Goal: Information Seeking & Learning: Learn about a topic

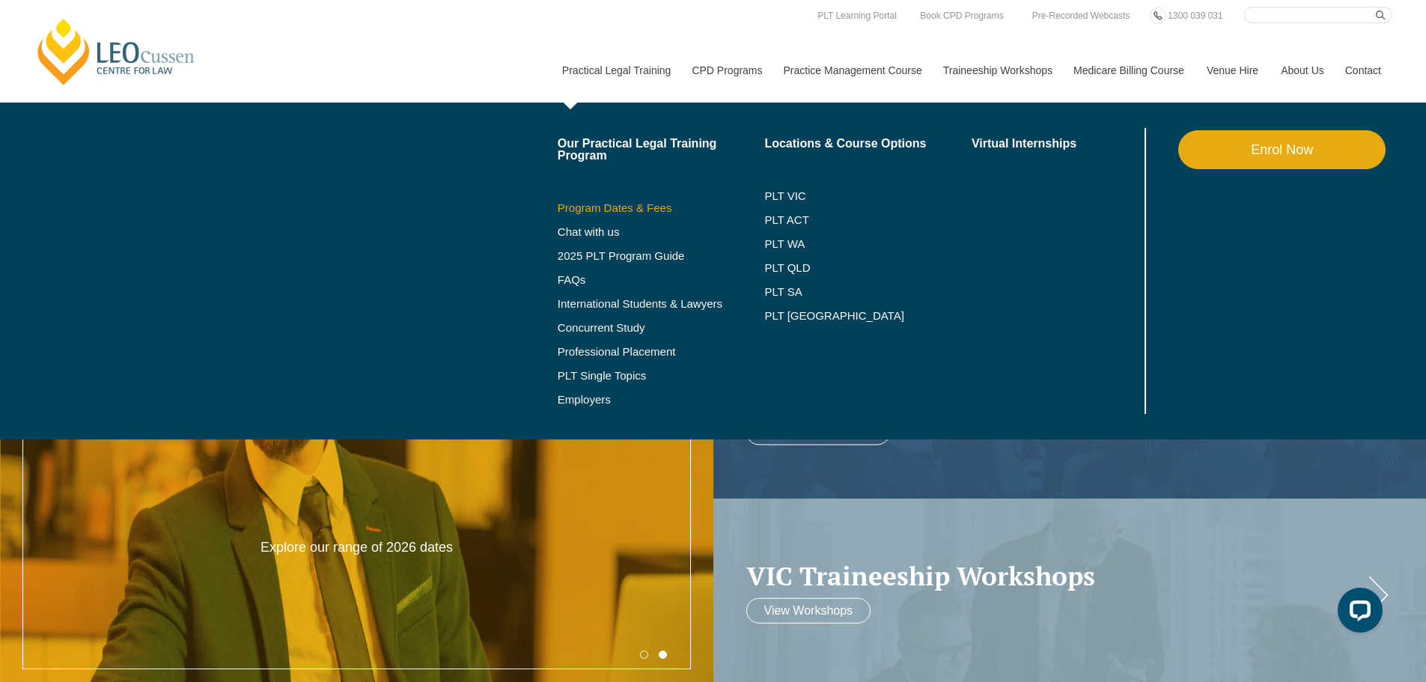
click at [636, 202] on link "Program Dates & Fees" at bounding box center [661, 208] width 207 height 12
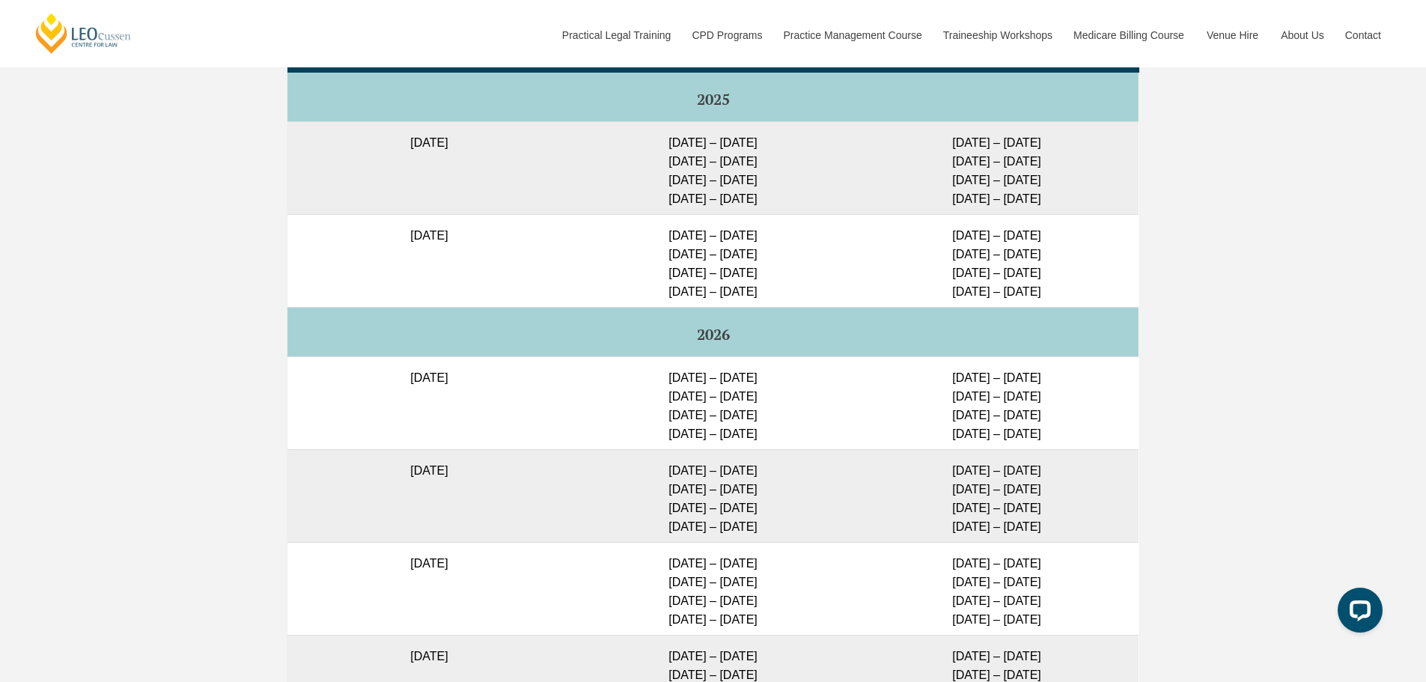
scroll to position [3893, 0]
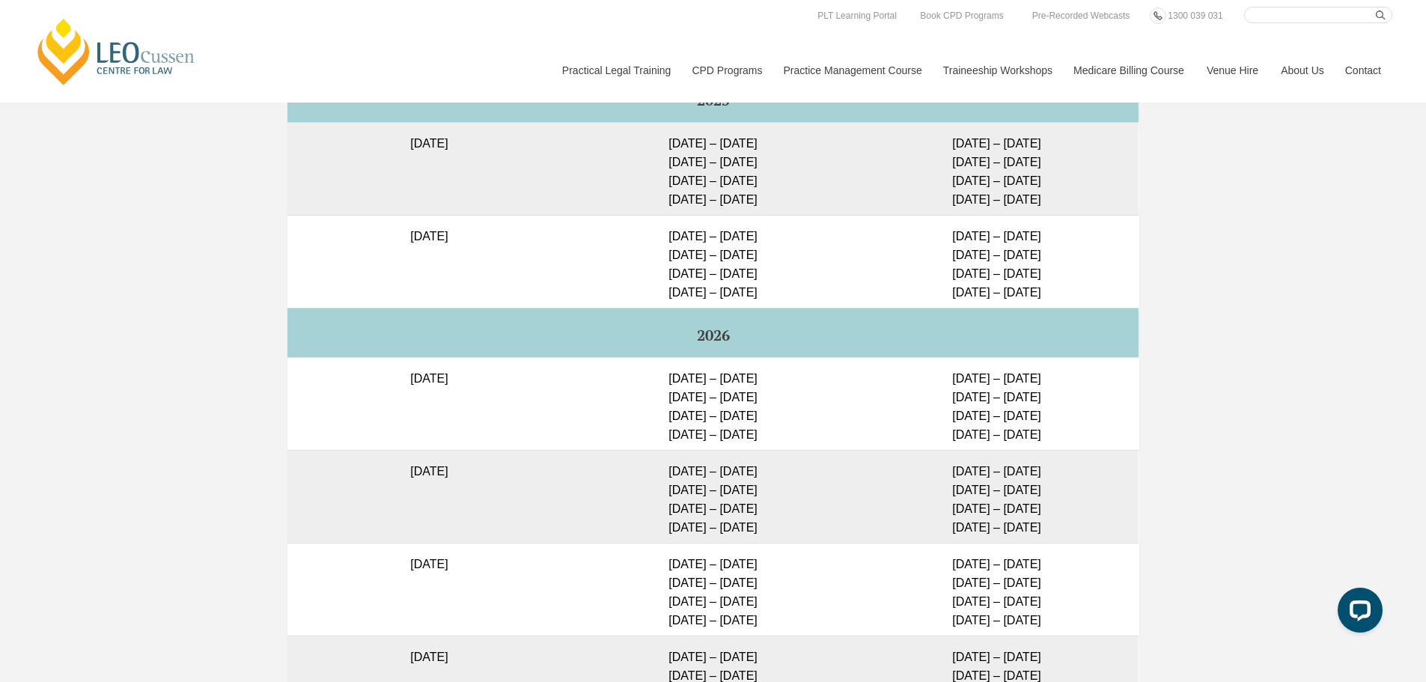
drag, startPoint x: 1298, startPoint y: 330, endPoint x: 1229, endPoint y: 383, distance: 86.5
click at [1298, 330] on div "Full Time Part Time Full Time Intakes – Placement Dates Program Start Date Plac…" at bounding box center [713, 439] width 1426 height 1062
click at [1304, 439] on div "Full Time Part Time Full Time Intakes – Placement Dates Program Start Date Plac…" at bounding box center [713, 439] width 1426 height 1062
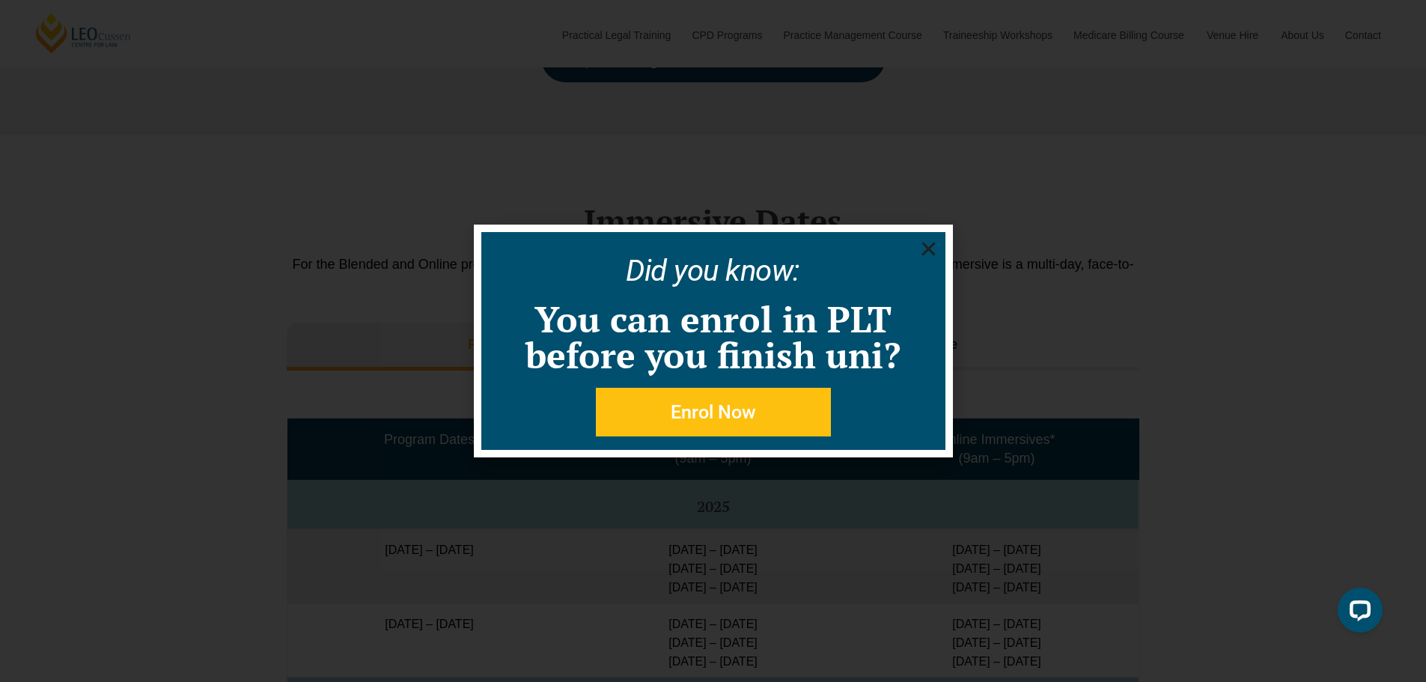
scroll to position [2148, 0]
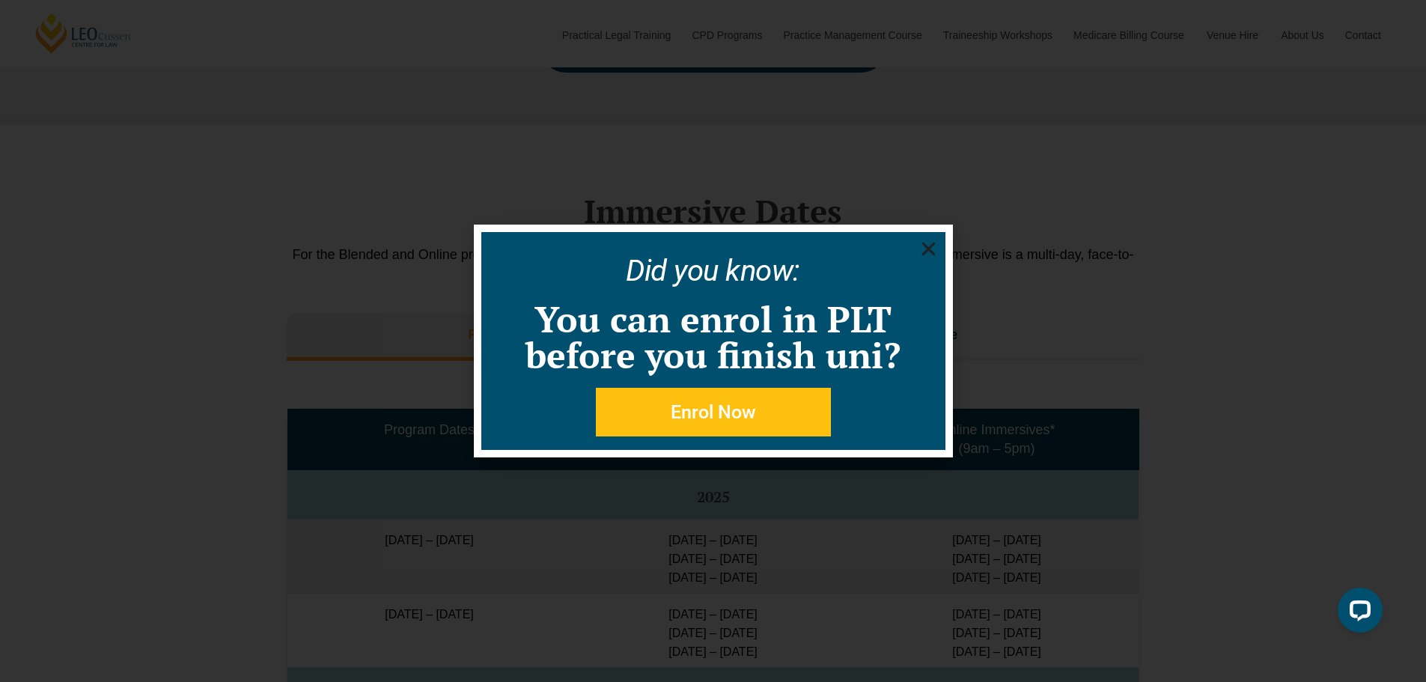
click at [931, 244] on icon "Close" at bounding box center [928, 249] width 19 height 19
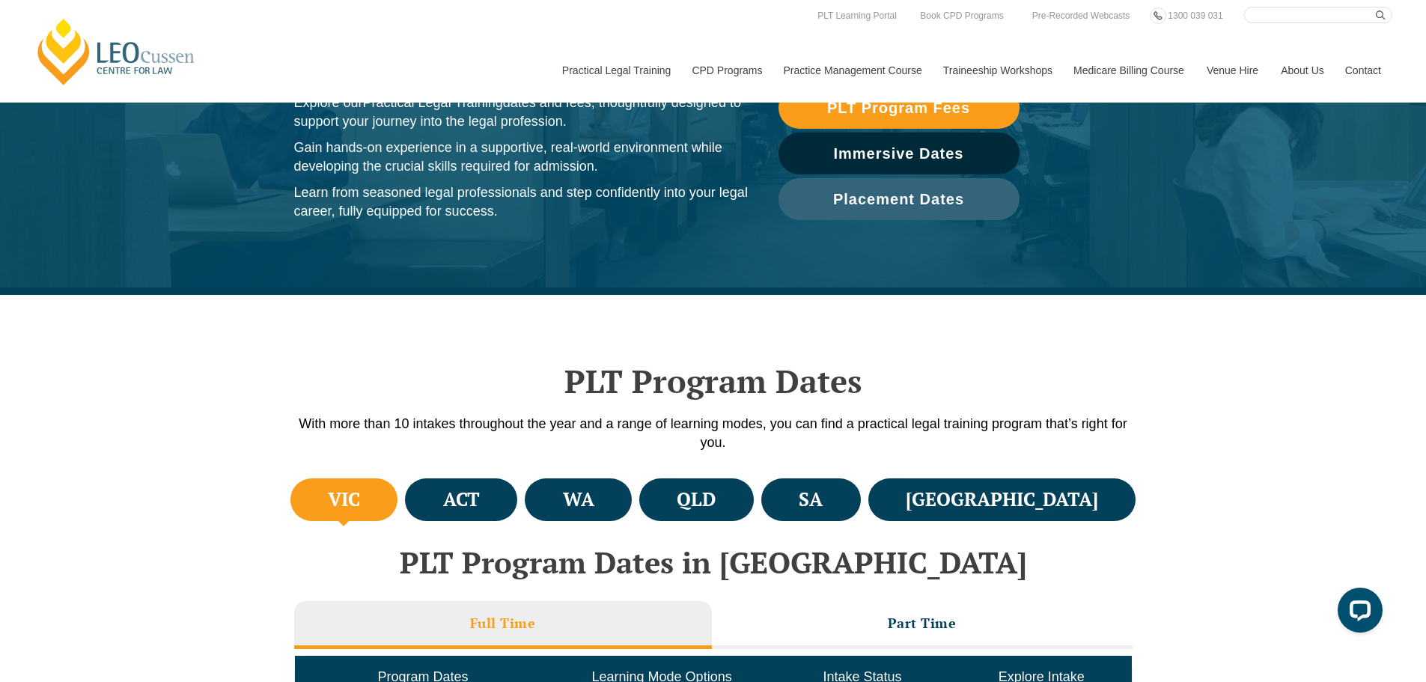
scroll to position [599, 0]
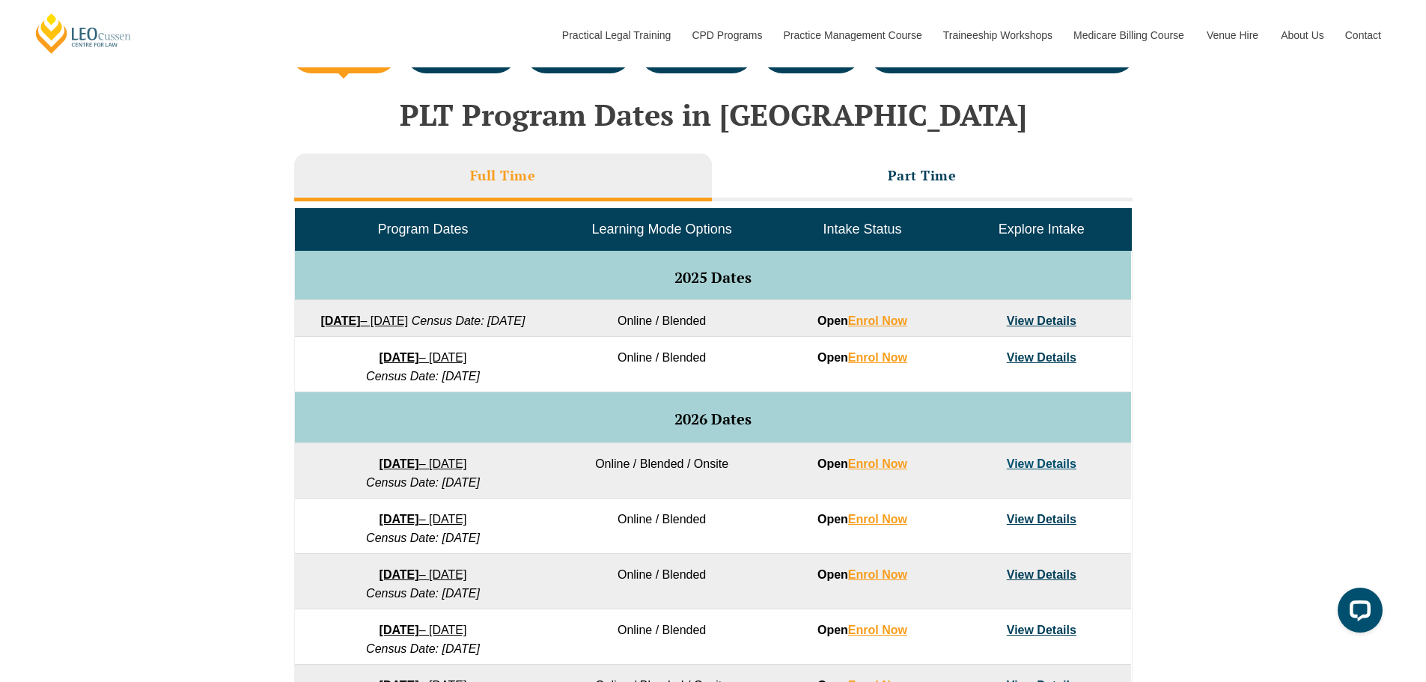
click at [1307, 318] on div "VIC ACT [GEOGRAPHIC_DATA] [GEOGRAPHIC_DATA] SA [GEOGRAPHIC_DATA] PLT Program Da…" at bounding box center [713, 461] width 1426 height 868
click at [1226, 165] on div "VIC ACT [GEOGRAPHIC_DATA] [GEOGRAPHIC_DATA] SA [GEOGRAPHIC_DATA] PLT Program Da…" at bounding box center [713, 461] width 1426 height 868
drag, startPoint x: 666, startPoint y: 383, endPoint x: 629, endPoint y: 380, distance: 37.6
click at [629, 380] on td "Online / Blended" at bounding box center [662, 364] width 222 height 55
click at [1176, 324] on div "VIC ACT [GEOGRAPHIC_DATA] [GEOGRAPHIC_DATA] SA [GEOGRAPHIC_DATA] PLT Program Da…" at bounding box center [713, 461] width 1426 height 868
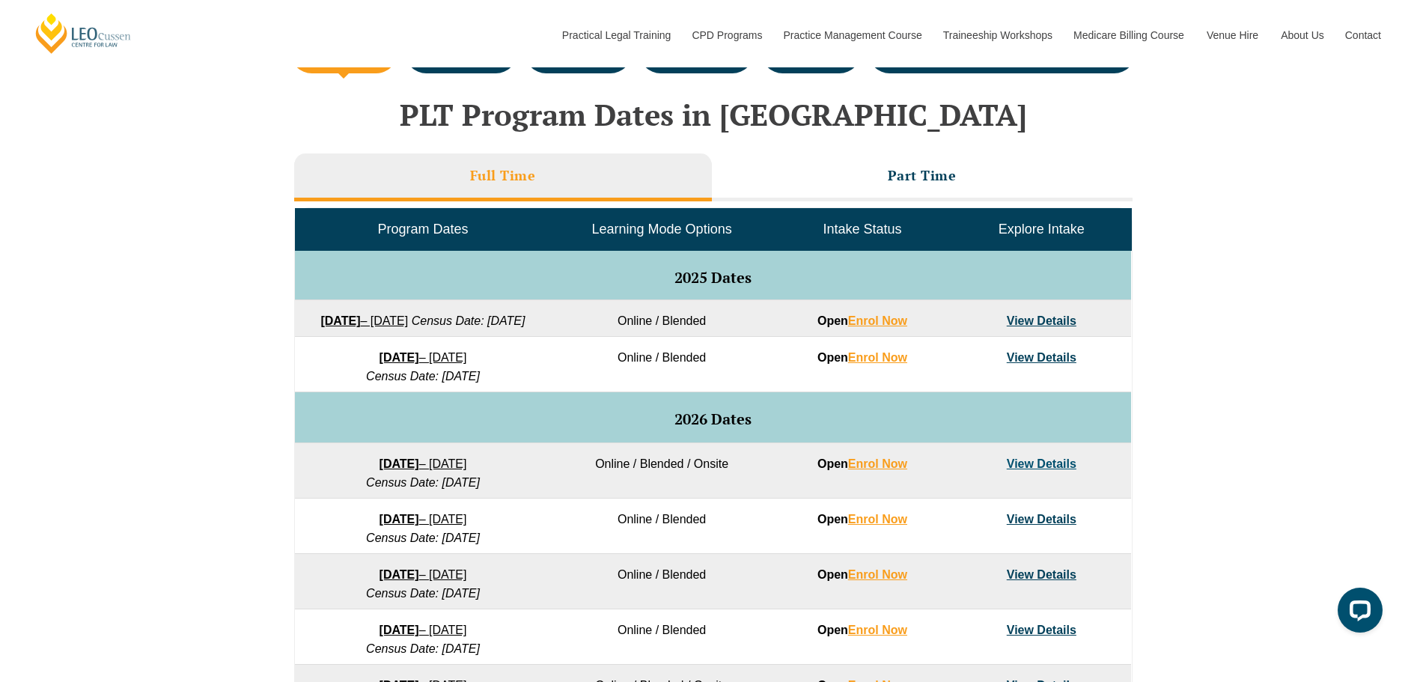
drag, startPoint x: 465, startPoint y: 392, endPoint x: 391, endPoint y: 396, distance: 74.2
click at [391, 383] on em "Census Date: [DATE]" at bounding box center [423, 376] width 114 height 13
click at [430, 383] on em "Census Date: [DATE]" at bounding box center [423, 376] width 114 height 13
drag, startPoint x: 454, startPoint y: 396, endPoint x: 380, endPoint y: 398, distance: 74.9
click at [380, 383] on em "Census Date: [DATE]" at bounding box center [423, 376] width 114 height 13
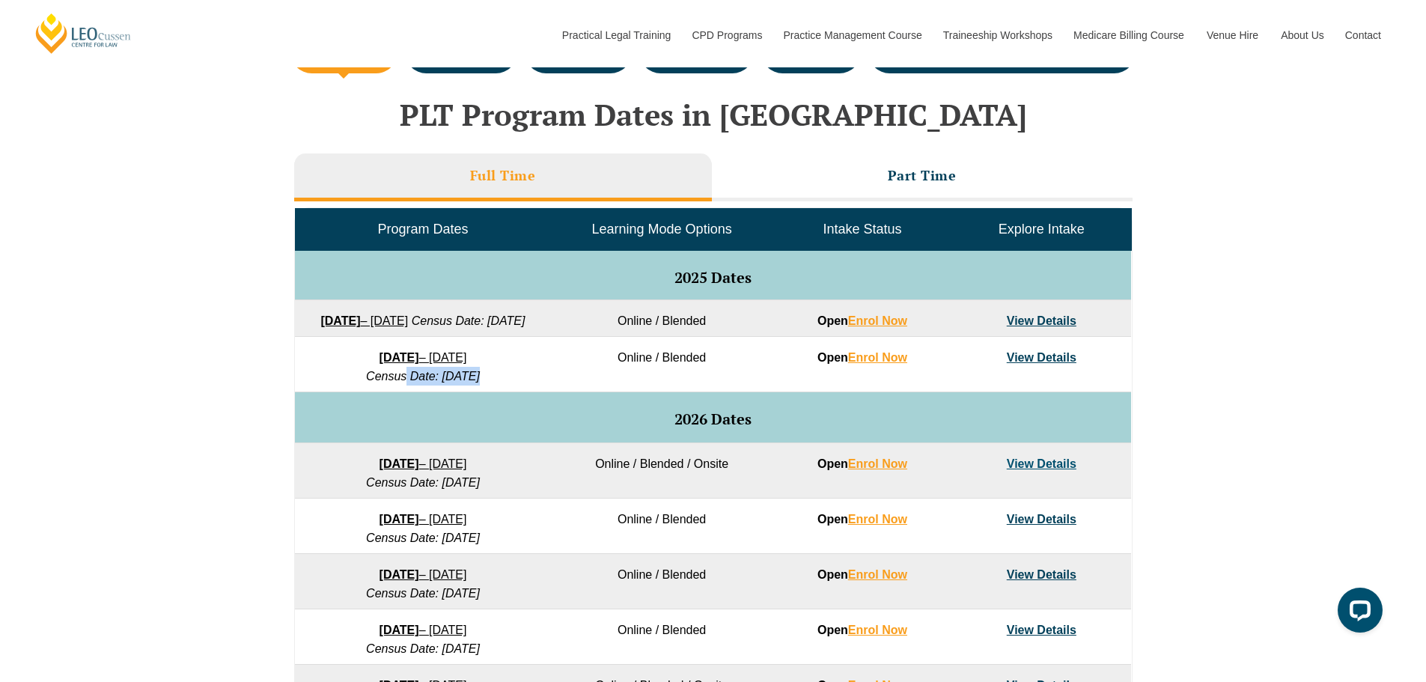
click at [380, 383] on em "Census Date: [DATE]" at bounding box center [423, 376] width 114 height 13
